Goal: Task Accomplishment & Management: Complete application form

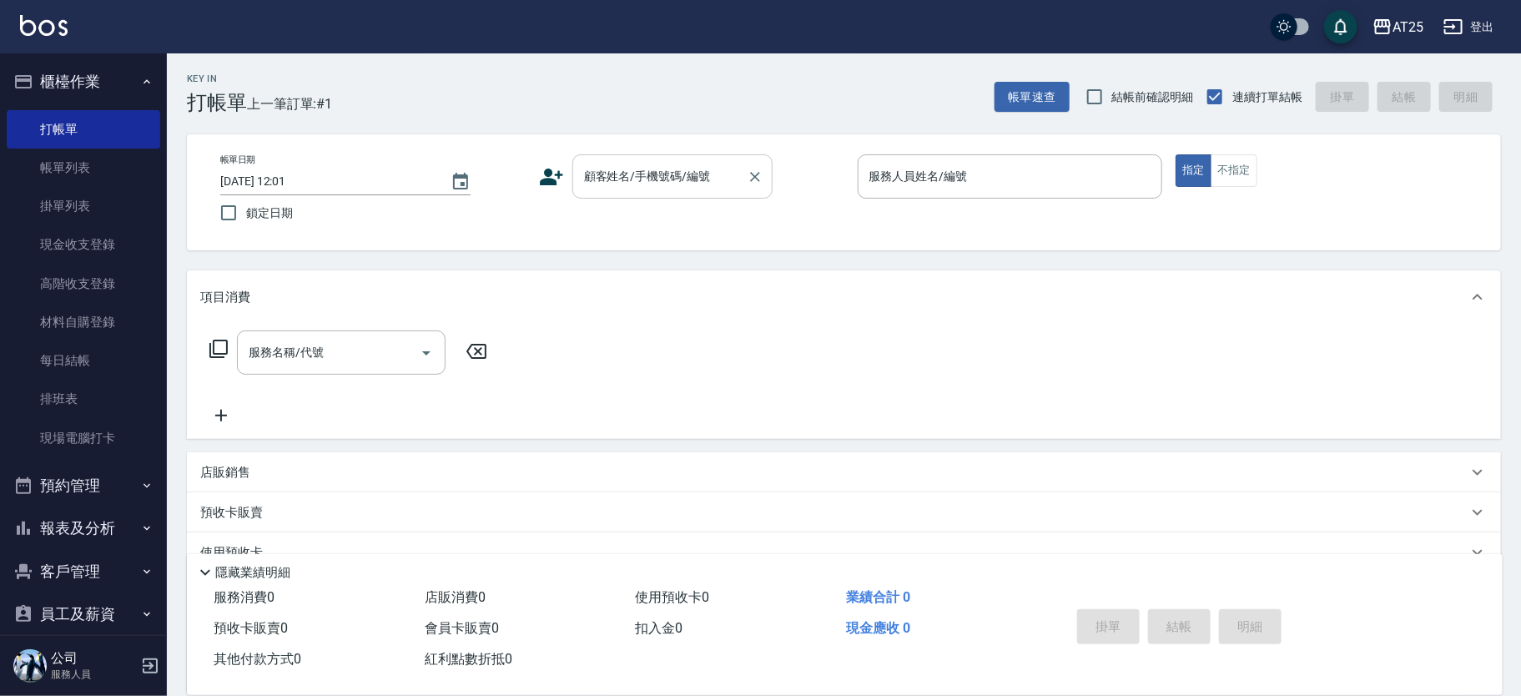
click at [599, 160] on div "顧客姓名/手機號碼/編號" at bounding box center [673, 176] width 200 height 44
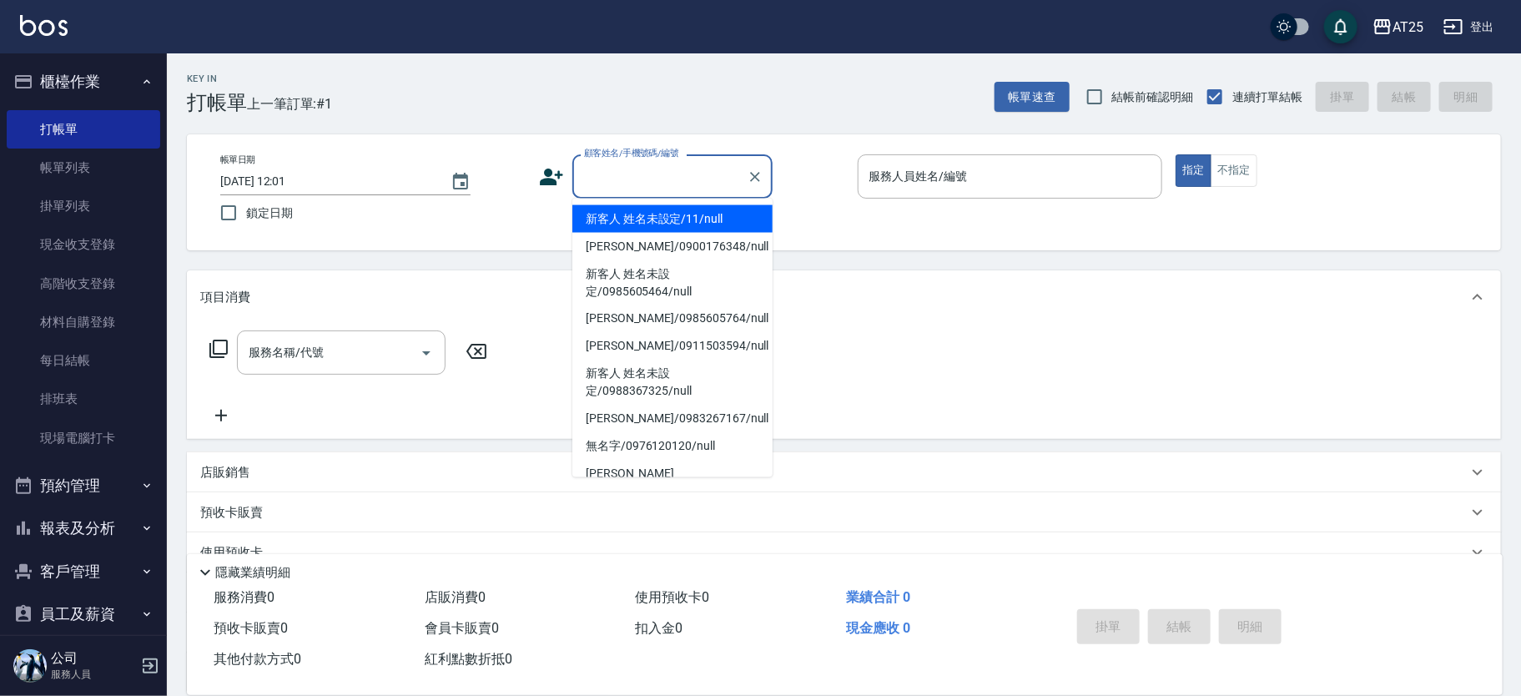
click at [679, 212] on li "新客人 姓名未設定/11/null" at bounding box center [673, 219] width 200 height 28
type input "新客人 姓名未設定/11/null"
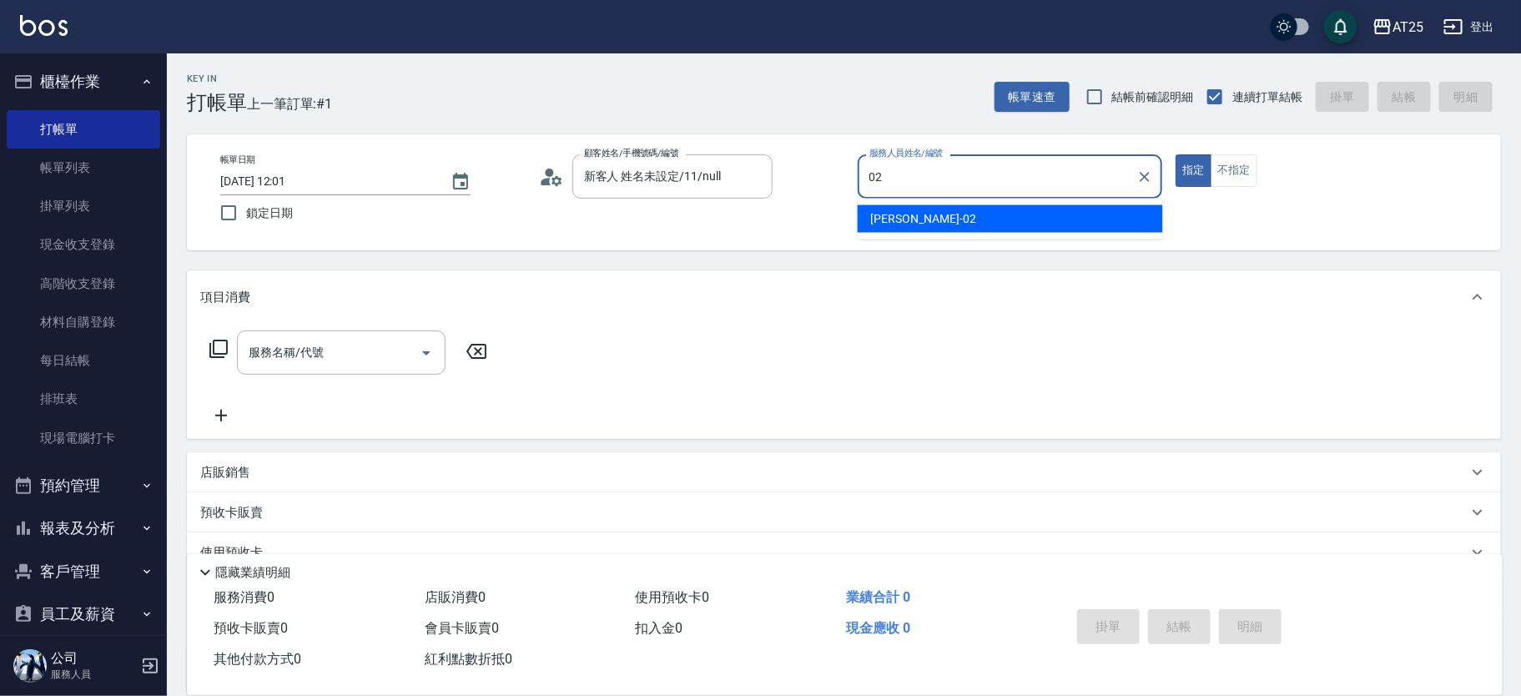
type input "[PERSON_NAME]-02"
type button "true"
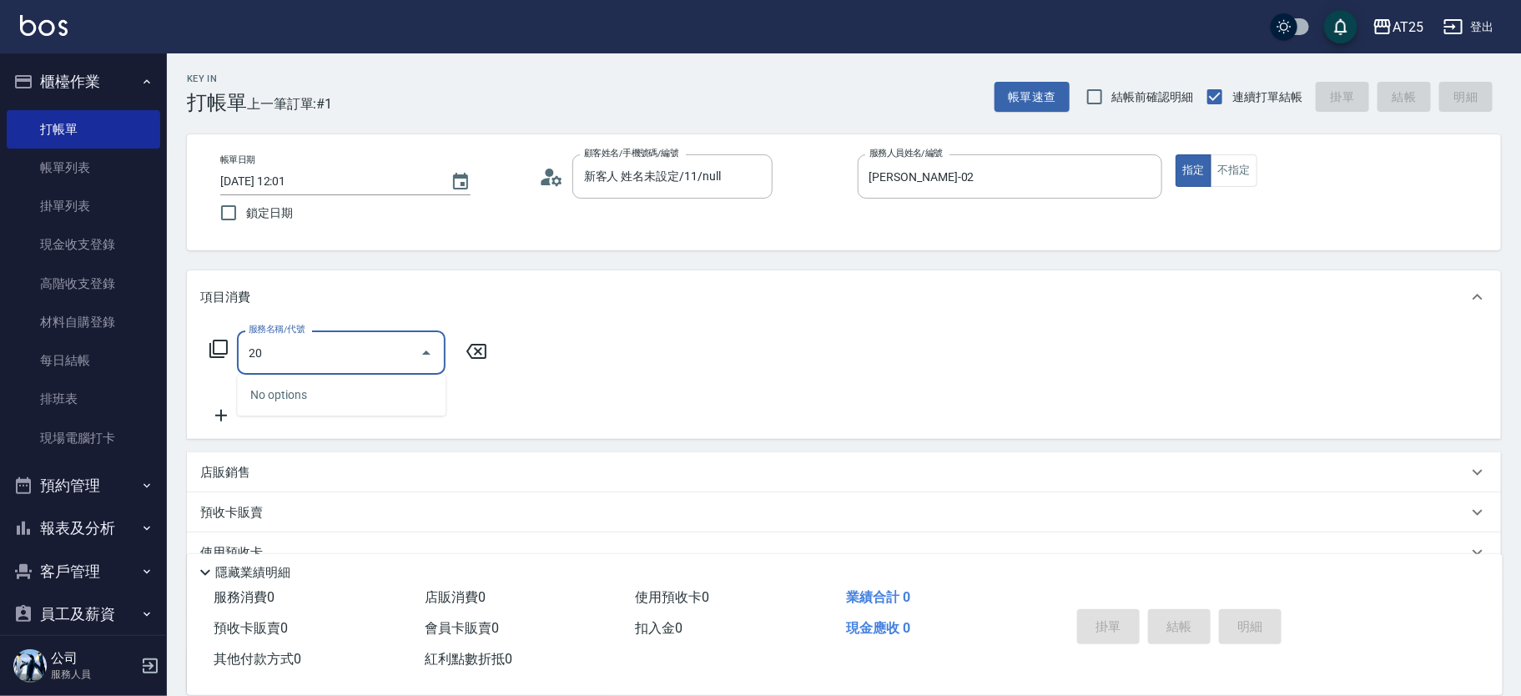
type input "201"
type input "30"
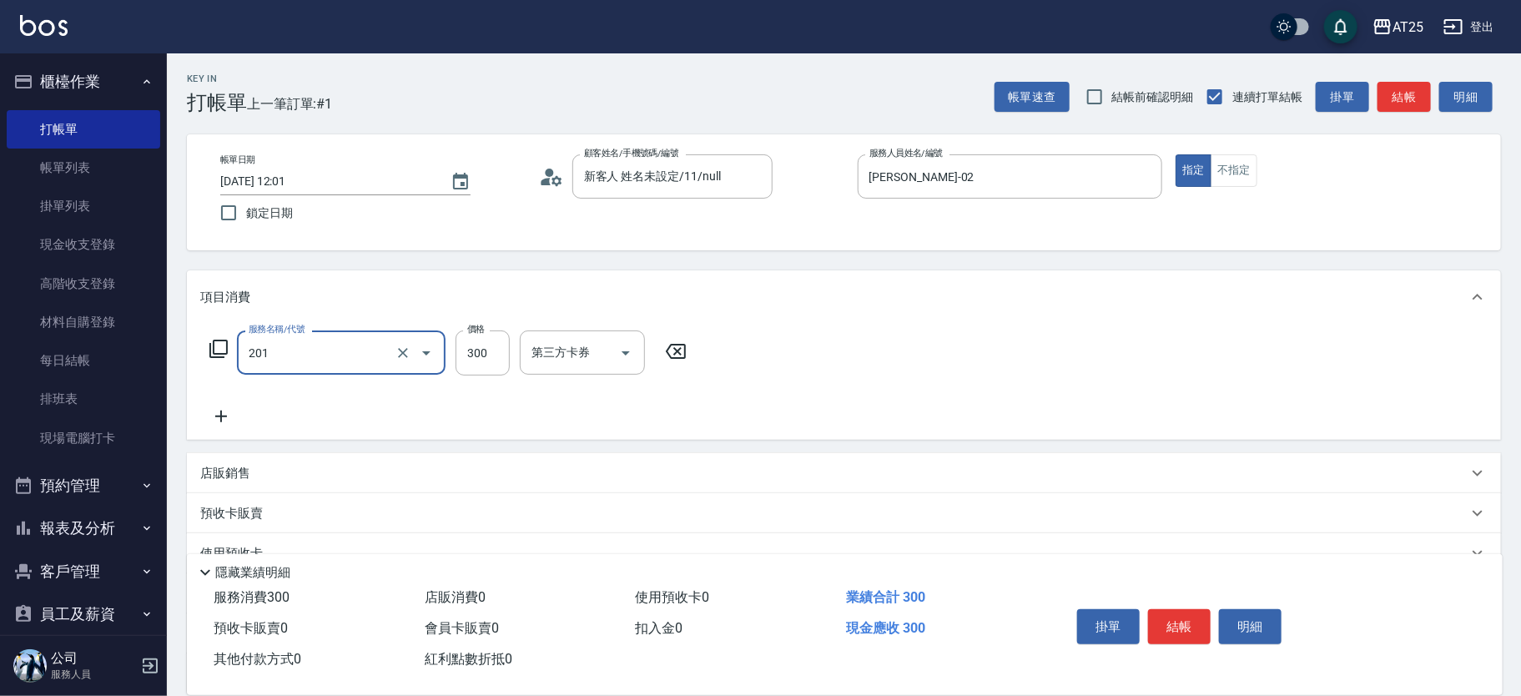
type input "洗髮(201)"
type input "20"
type input "0"
type input "200"
type input "20"
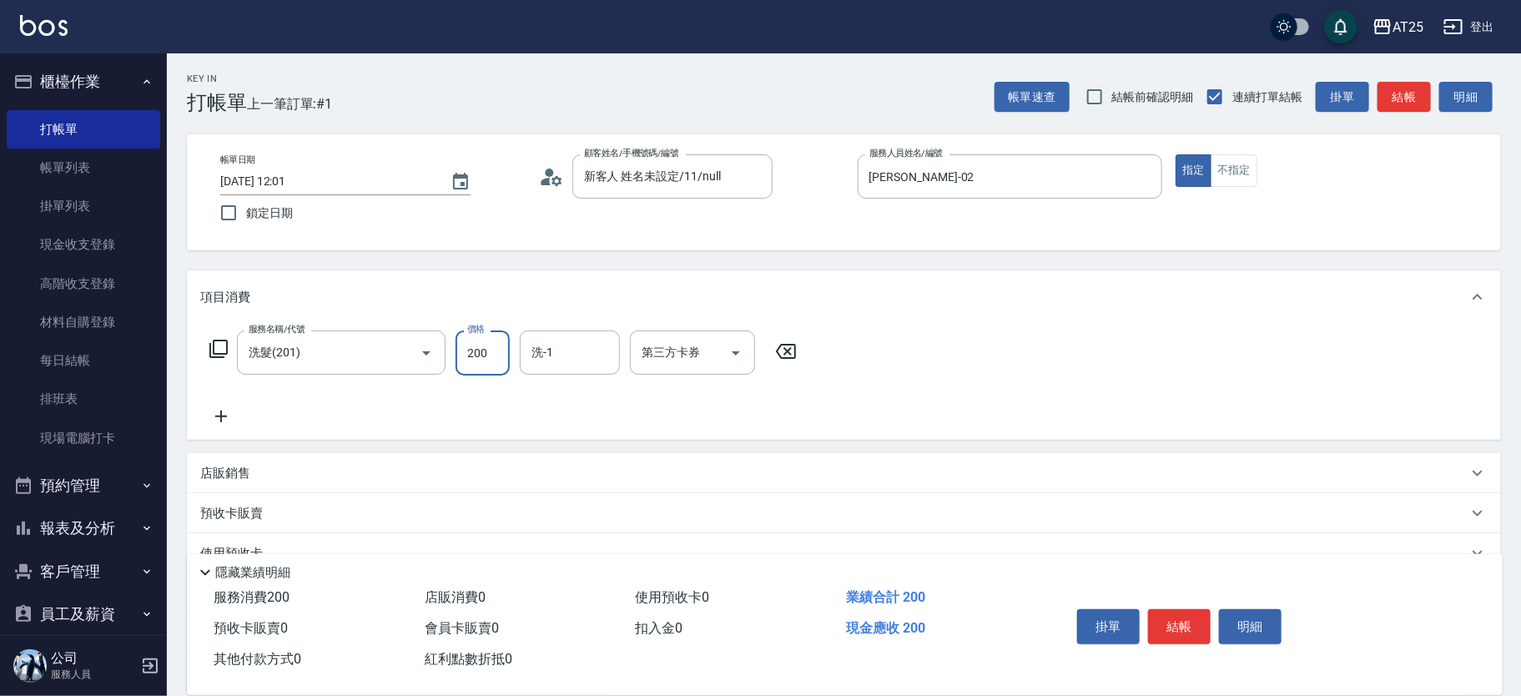
type input "200"
type input "小曼-82"
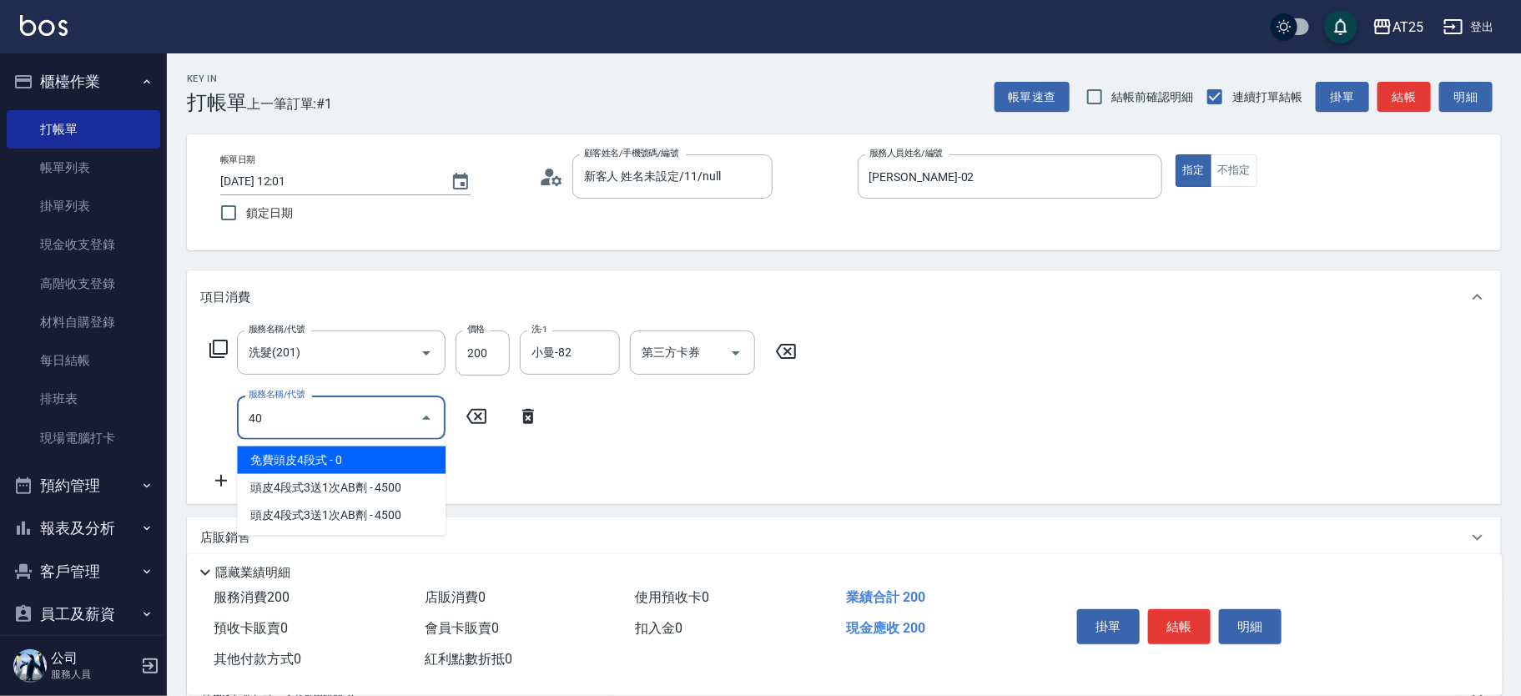
type input "401"
type input "50"
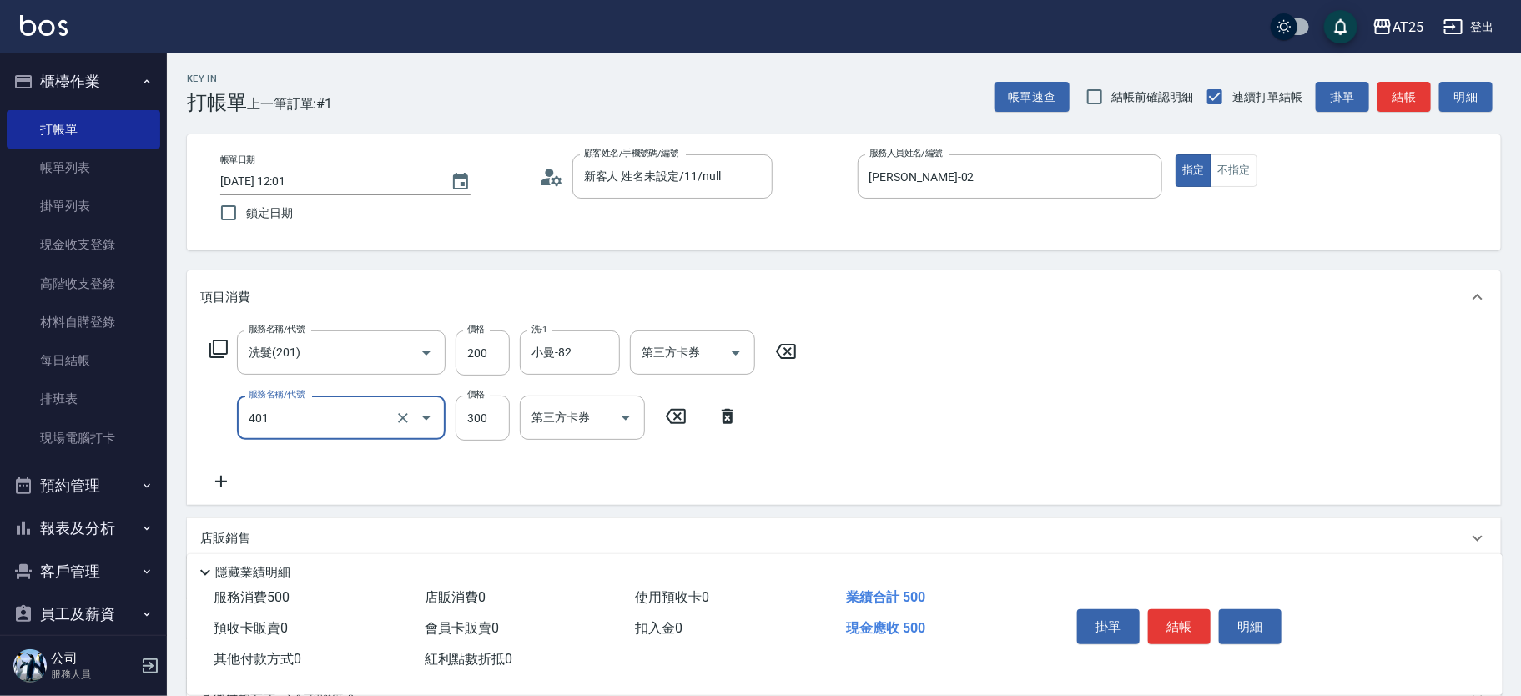
type input "剪髮(401)"
type input "20"
type input "40"
type input "200"
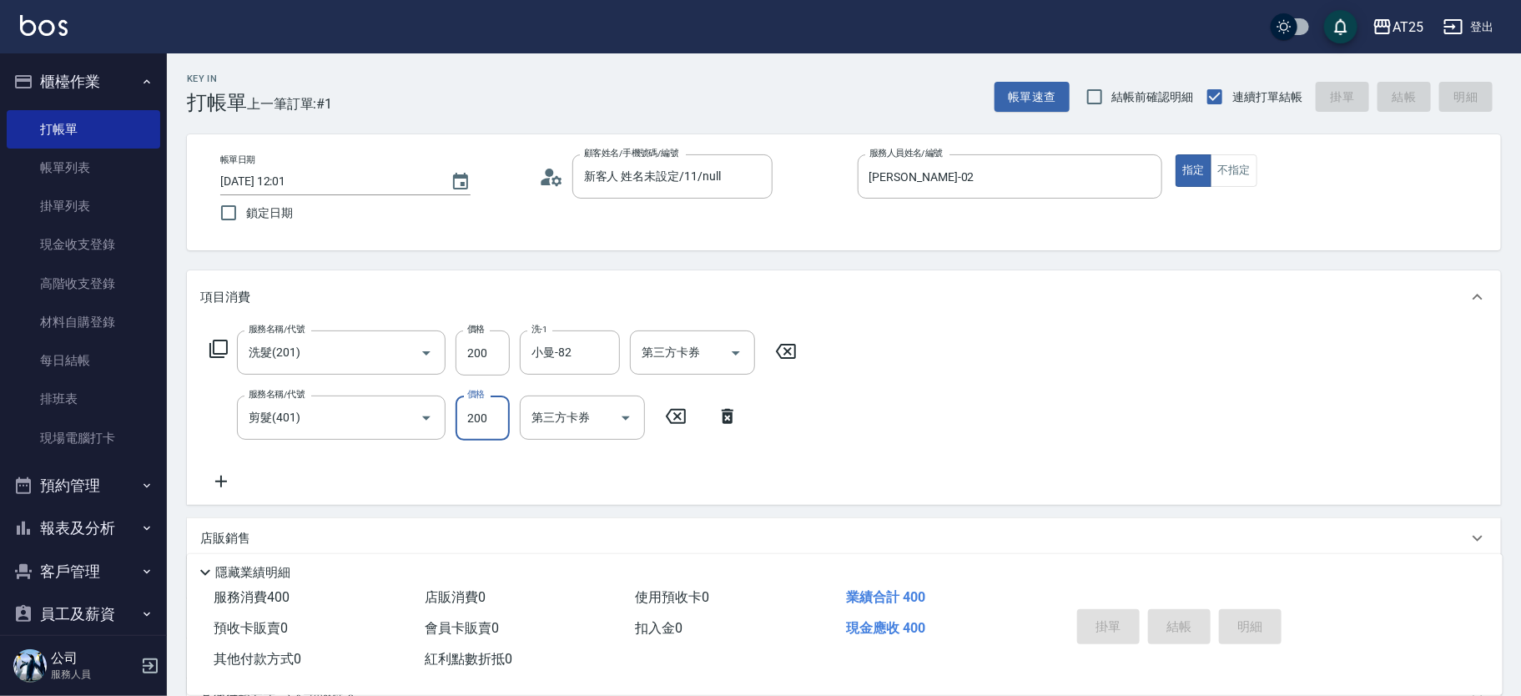
type input "[DATE] 13:27"
type input "0"
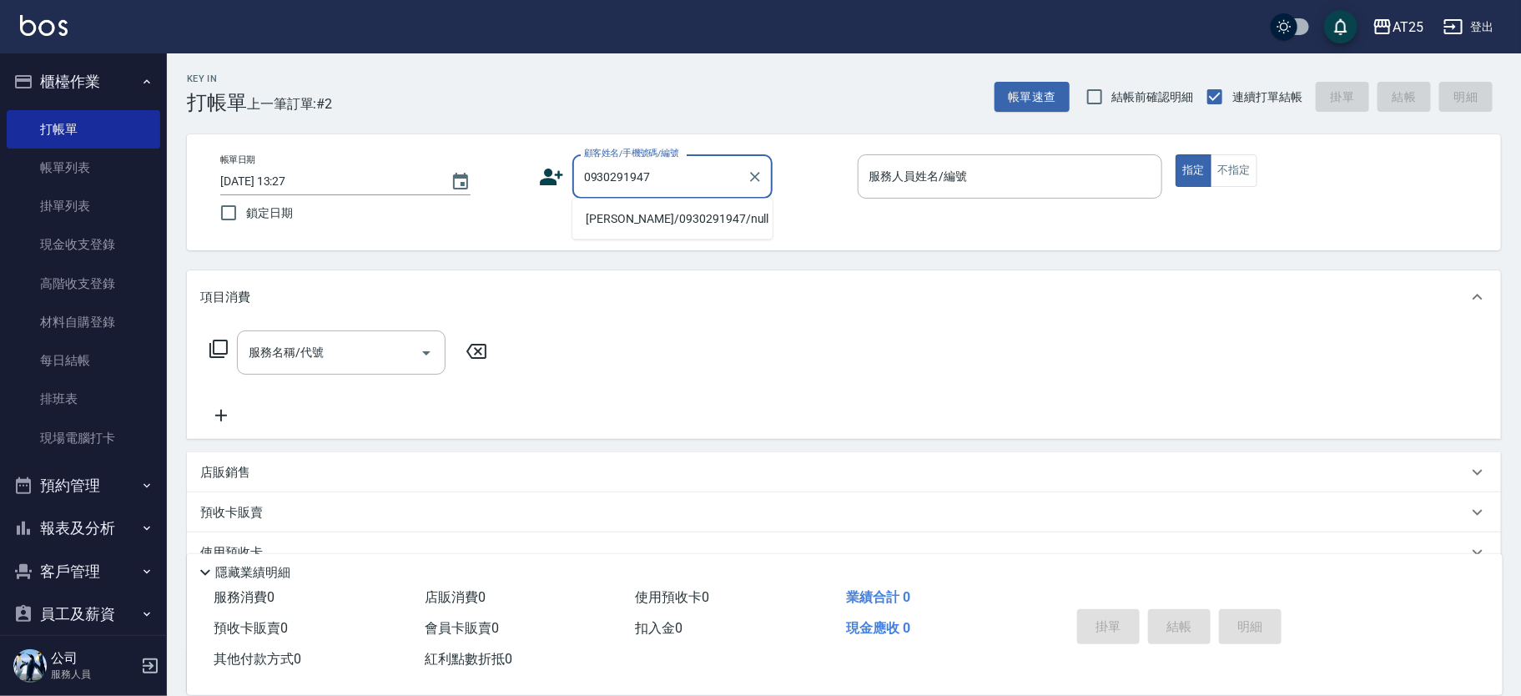
click at [643, 214] on li "[PERSON_NAME]/0930291947/null" at bounding box center [673, 219] width 200 height 28
type input "[PERSON_NAME]/0930291947/null"
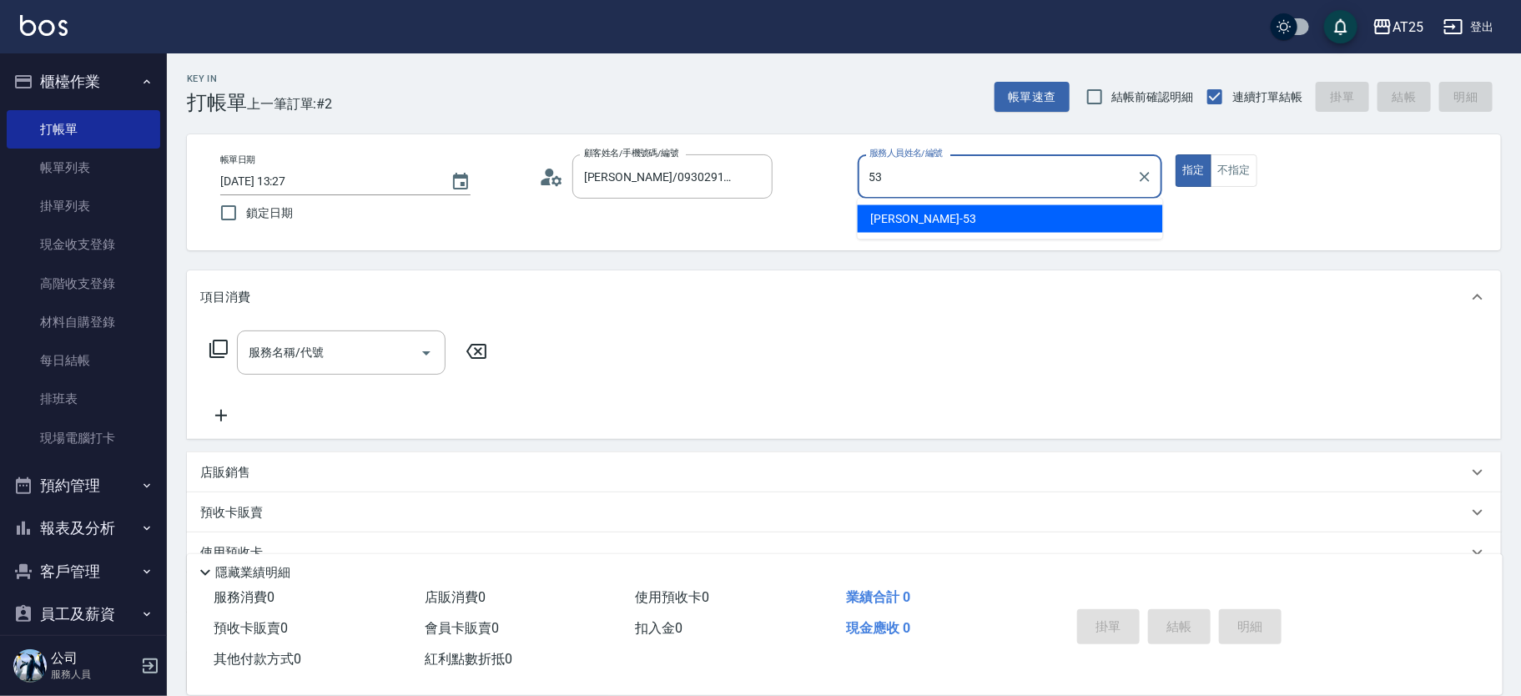
type input "[PERSON_NAME]-53"
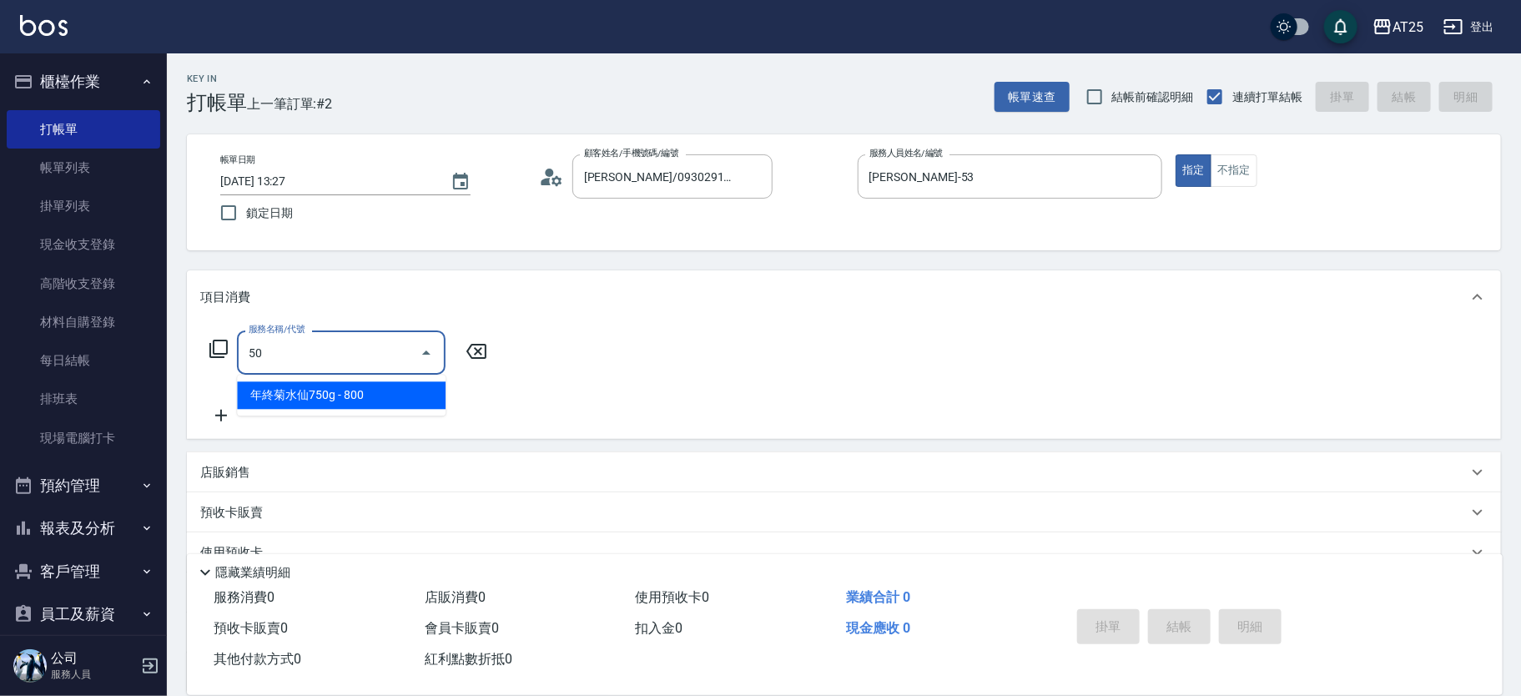
type input "501"
type input "100"
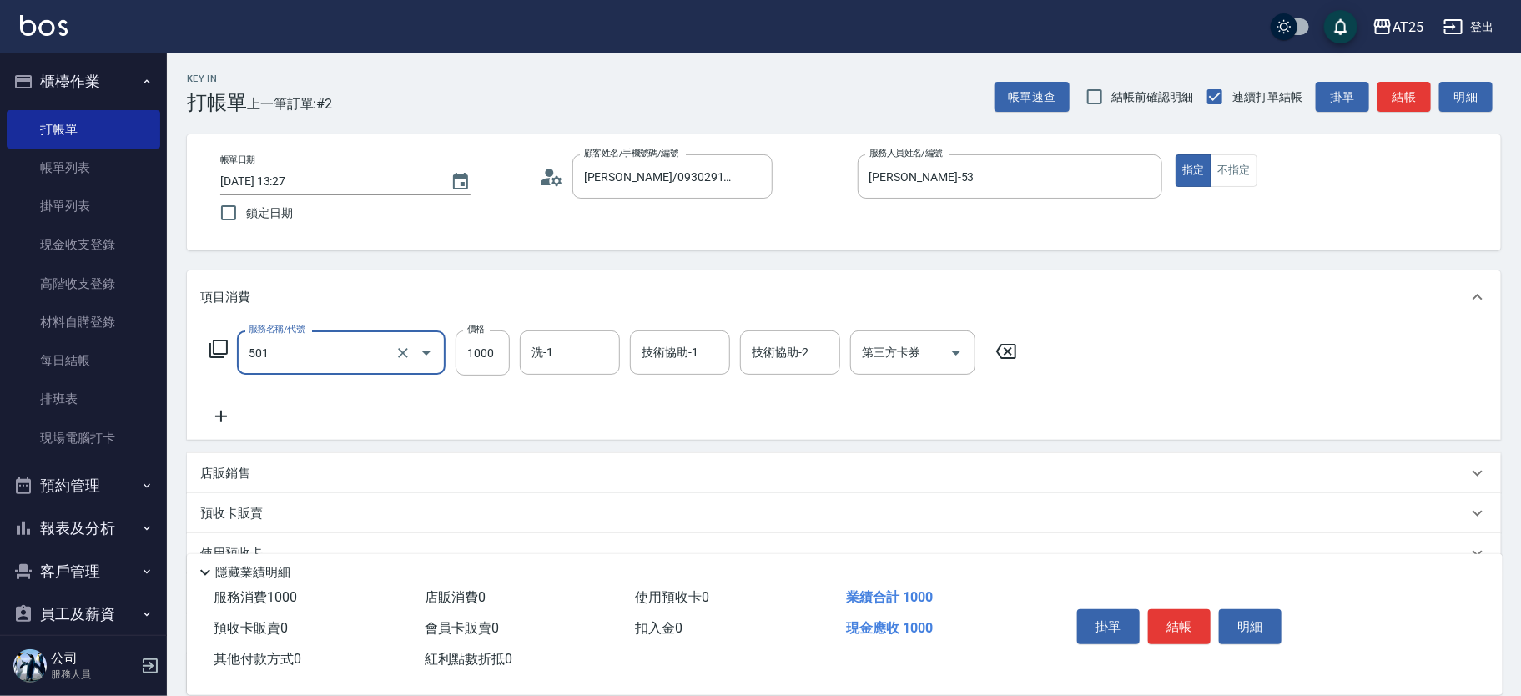
type input "染髮(501)"
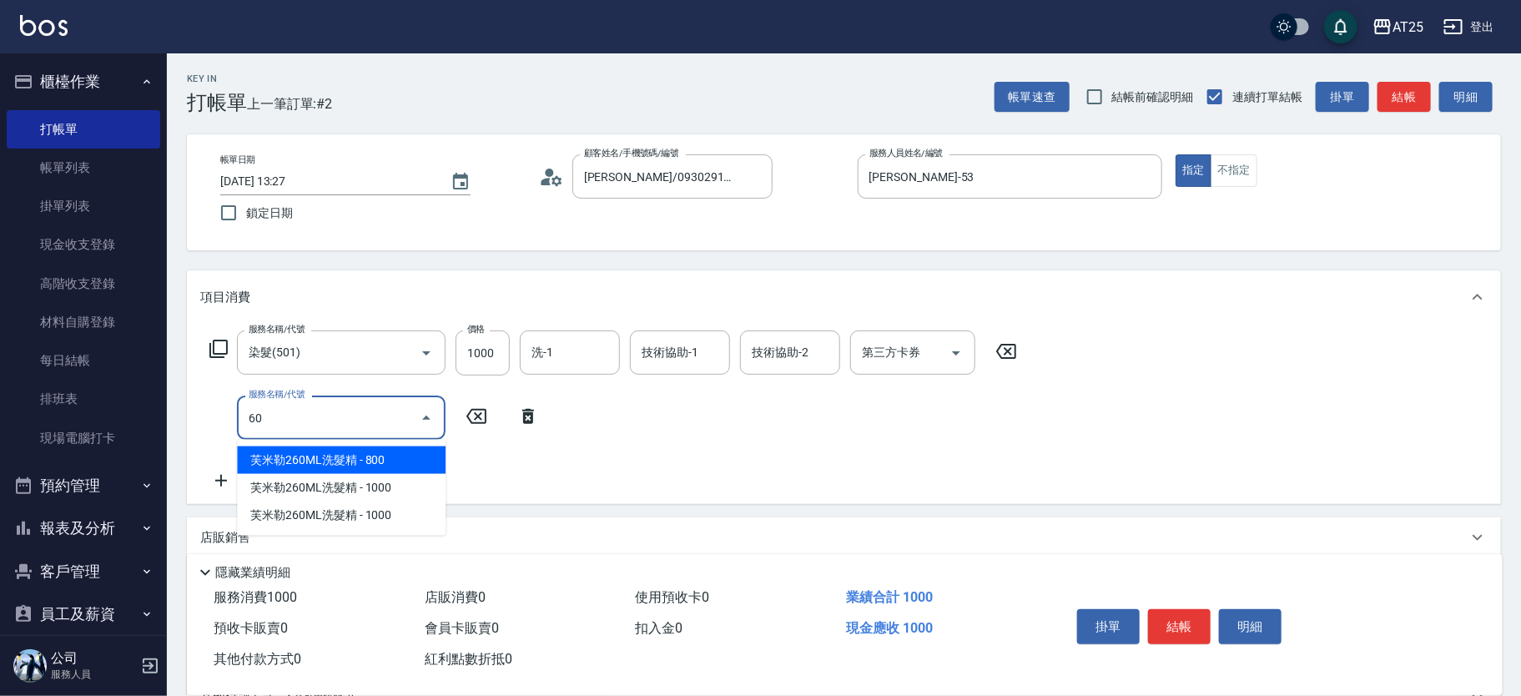
type input "608"
type input "150"
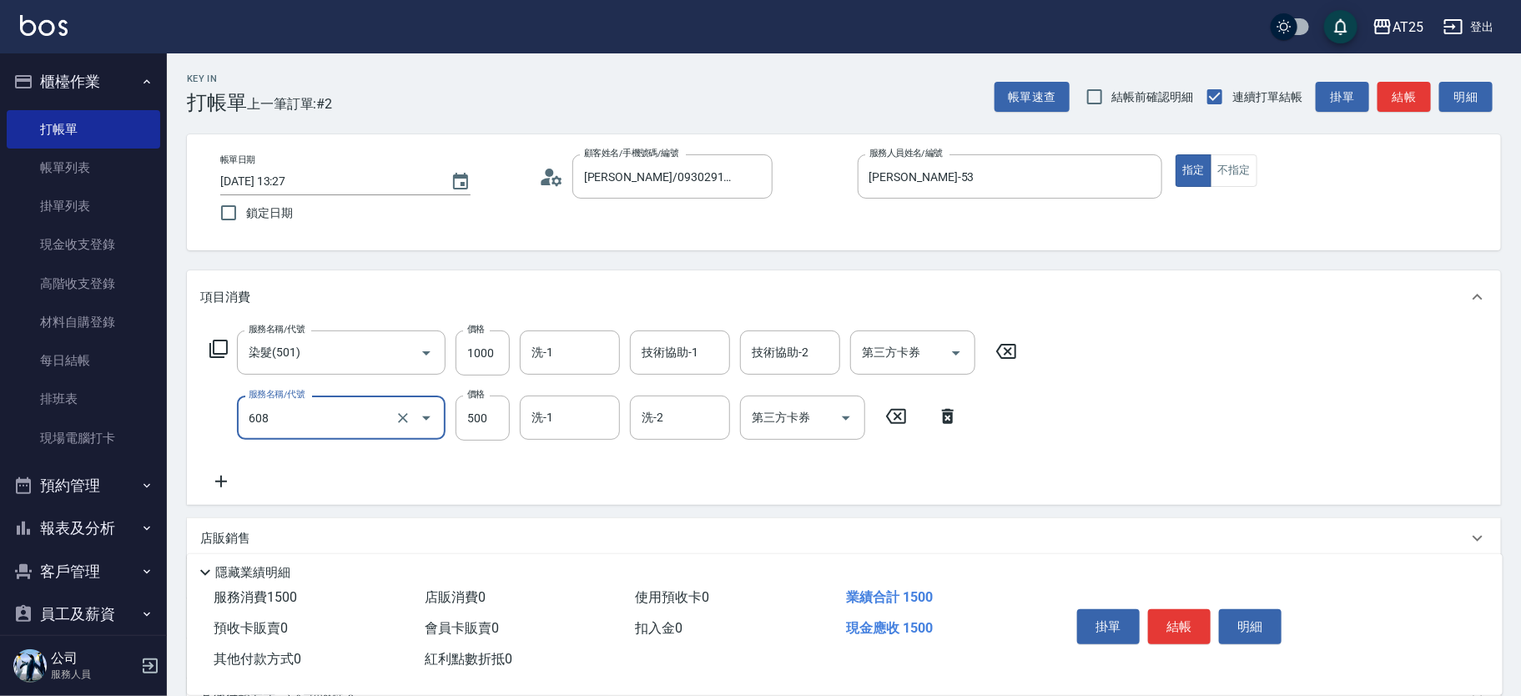
type input "自備護髮(1000下)(608)"
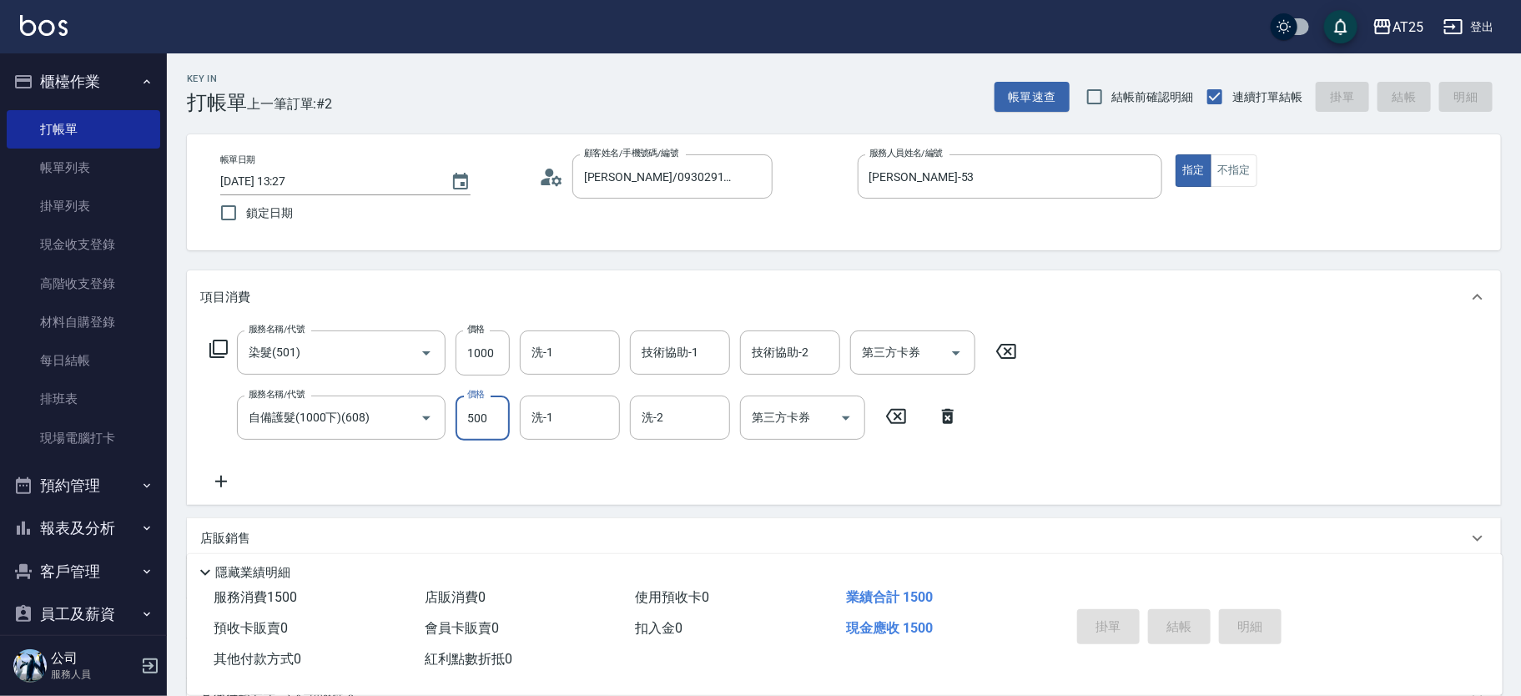
type input "[DATE] 13:28"
type input "0"
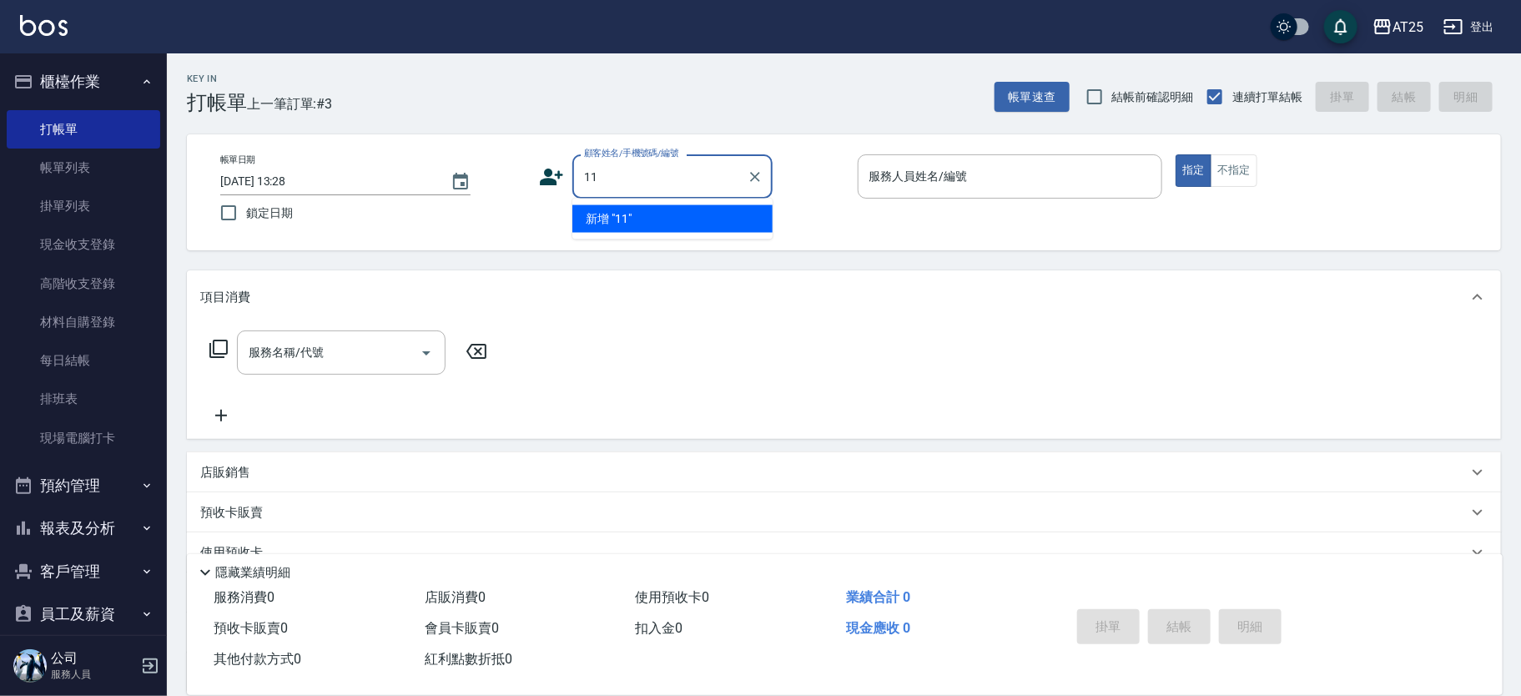
type input "11"
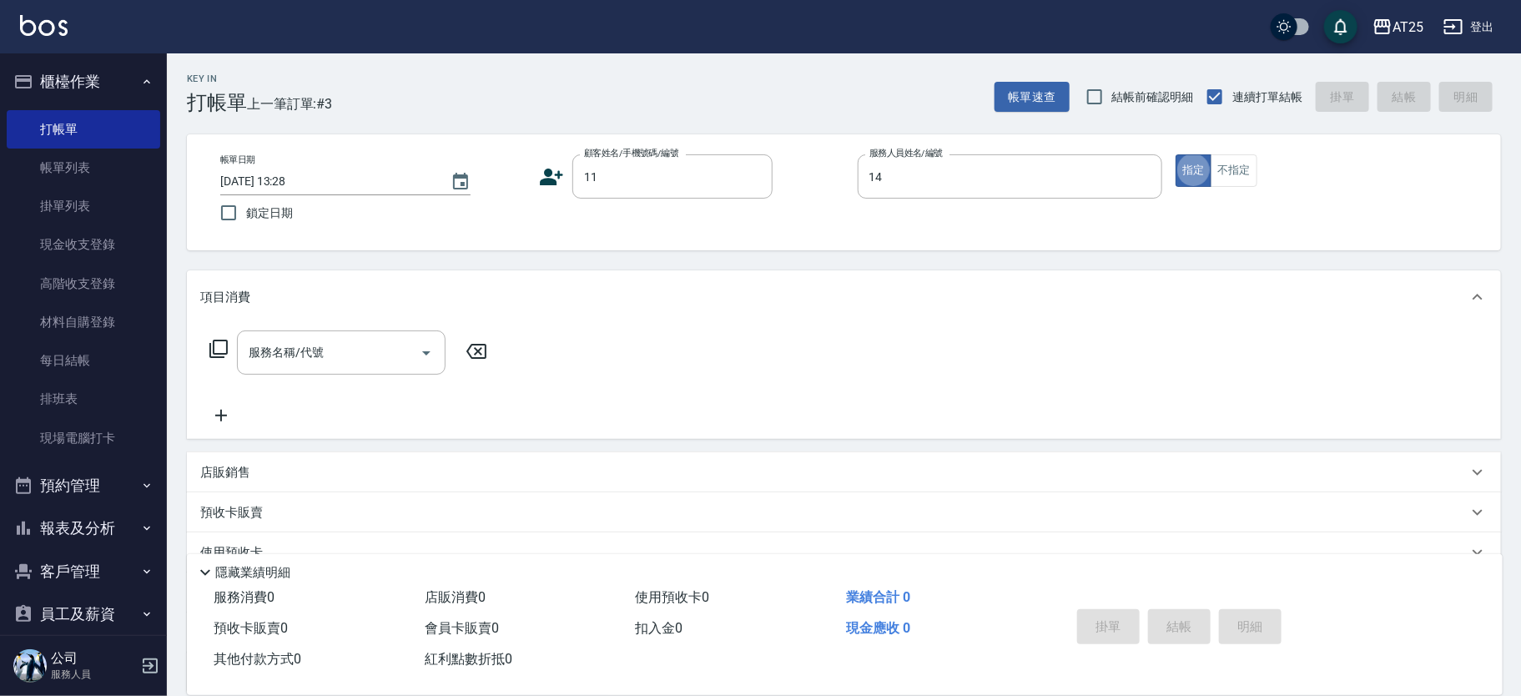
type input "[PERSON_NAME]-14"
type input "新客人 姓名未設定/11/null"
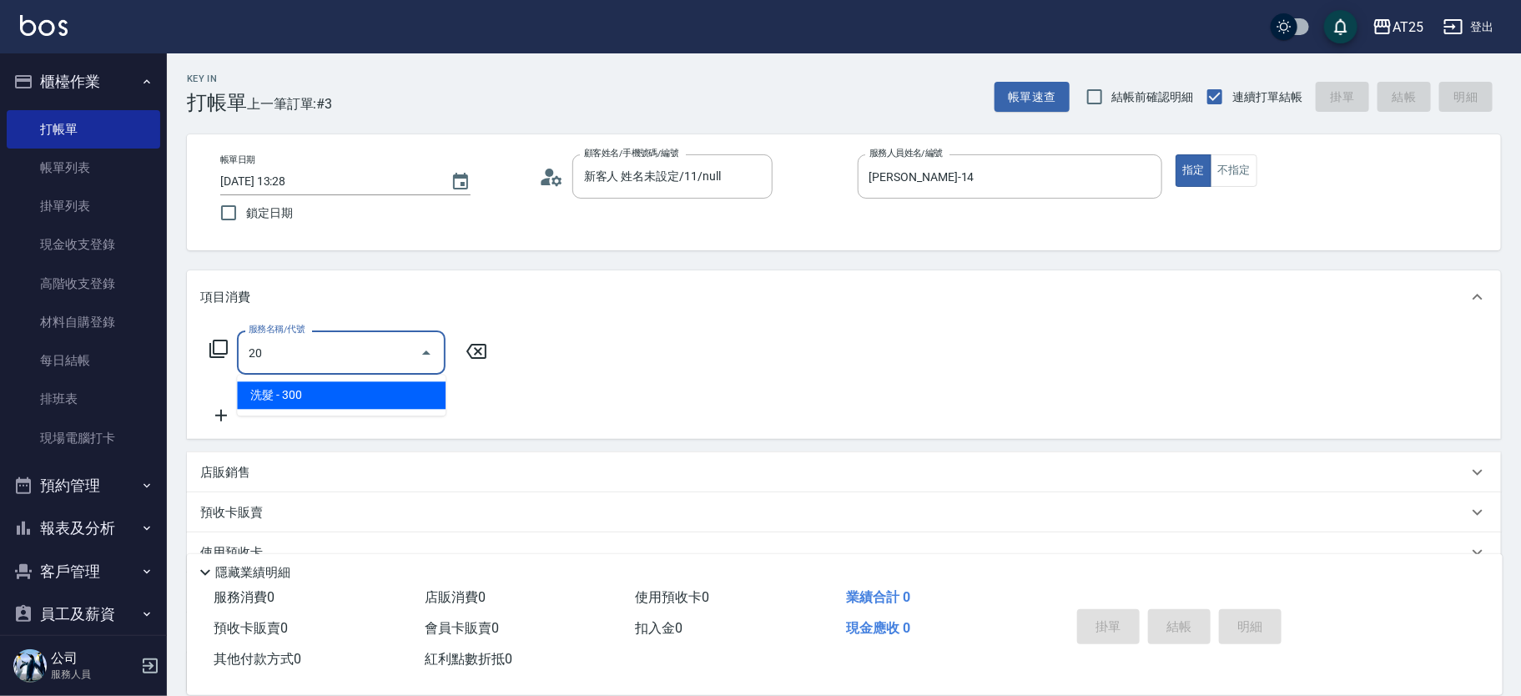
type input "201"
type input "30"
type input "洗髮(201)"
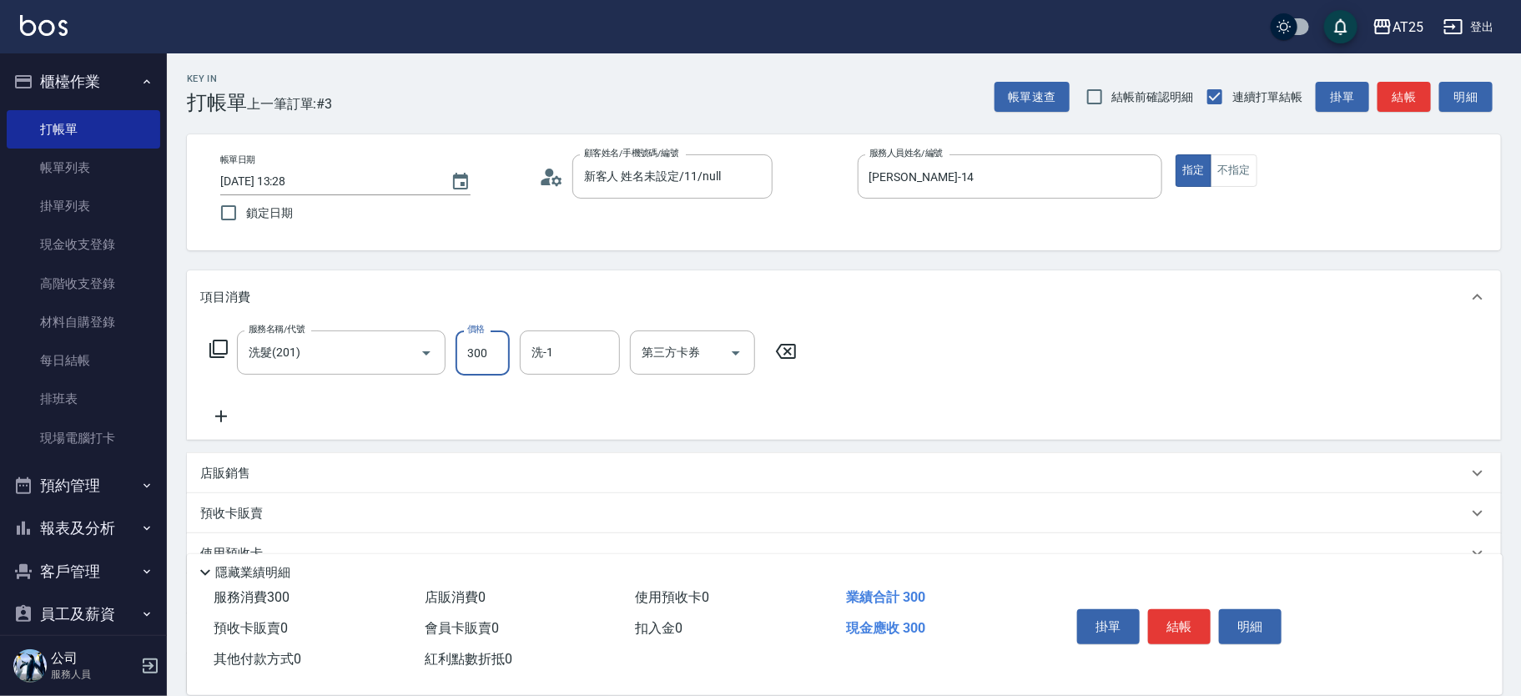
type input "0"
type input "40"
type input "400"
type input "[PERSON_NAME]-58"
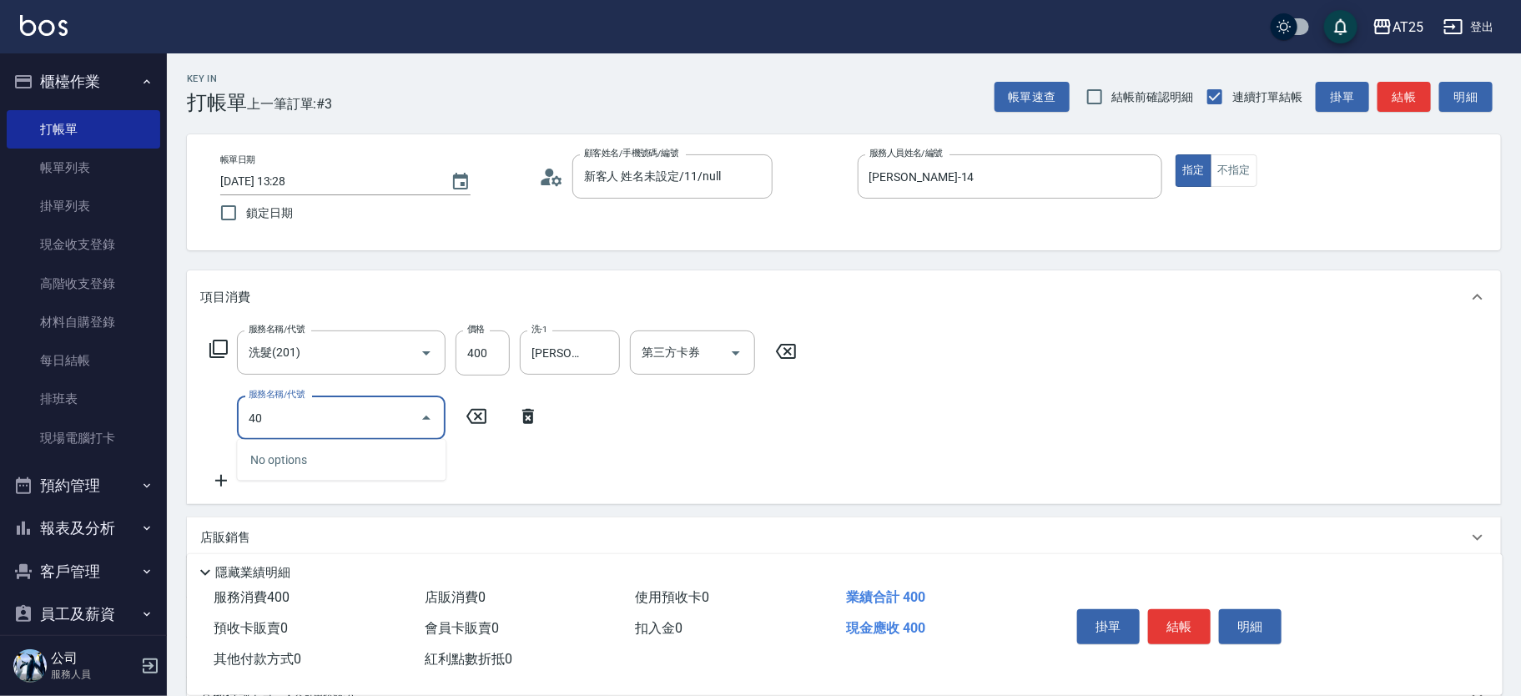
type input "401"
type input "70"
type input "剪髮(401)"
type input "40"
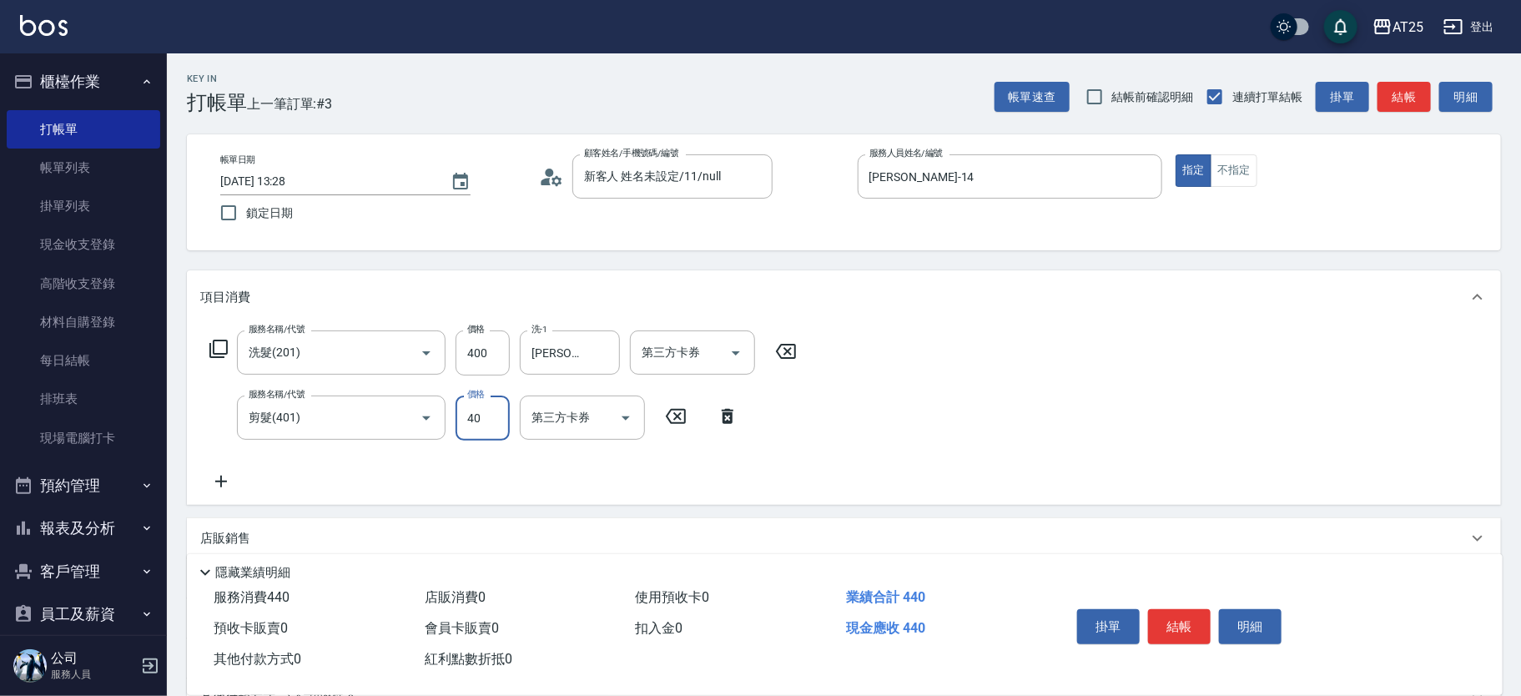
type input "80"
type input "400"
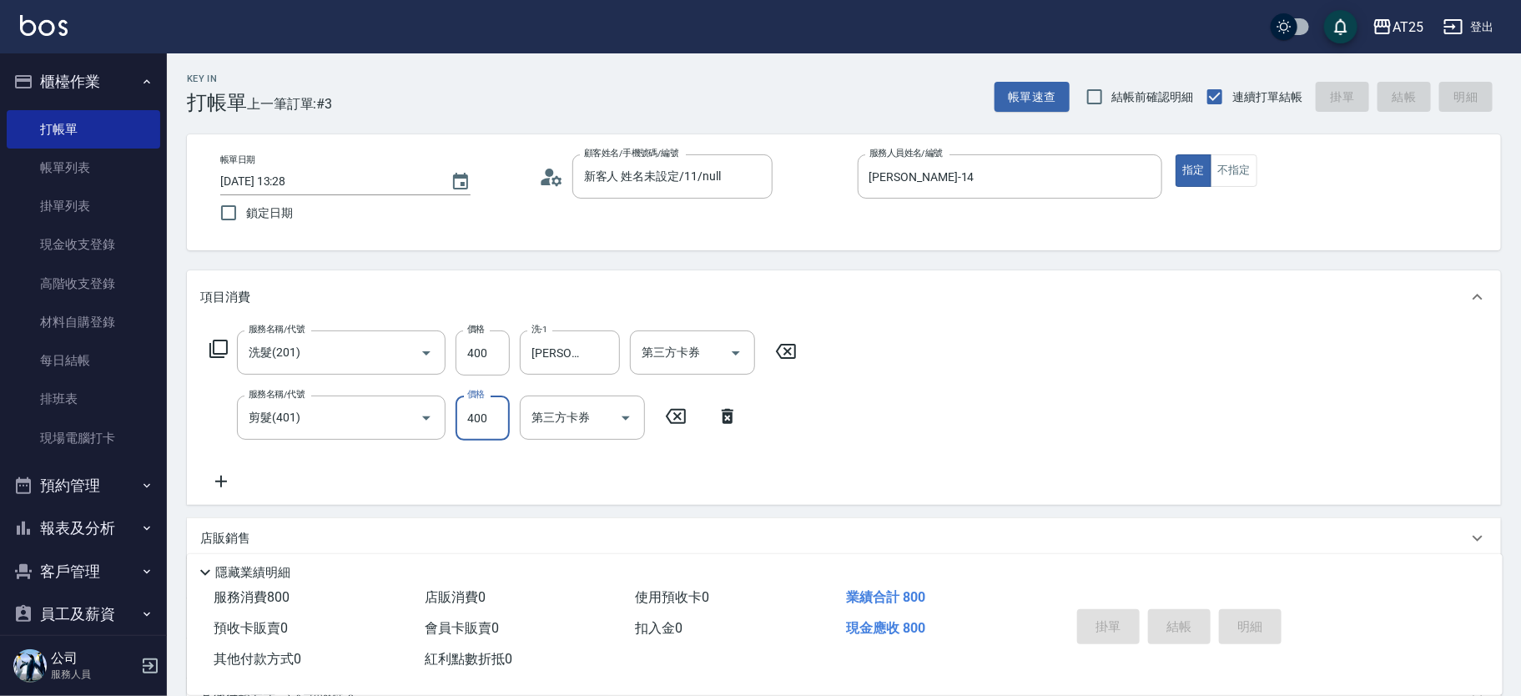
type input "0"
